Goal: Check status: Check status

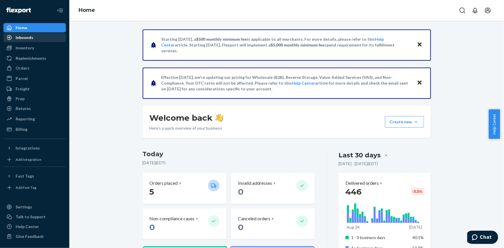
click at [26, 38] on div "Inbounds" at bounding box center [25, 38] width 18 height 6
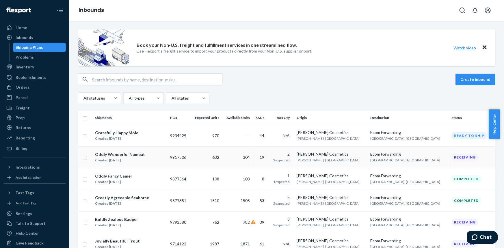
click at [112, 158] on div "Created [DATE]" at bounding box center [120, 160] width 50 height 6
